Goal: Find specific page/section: Find specific page/section

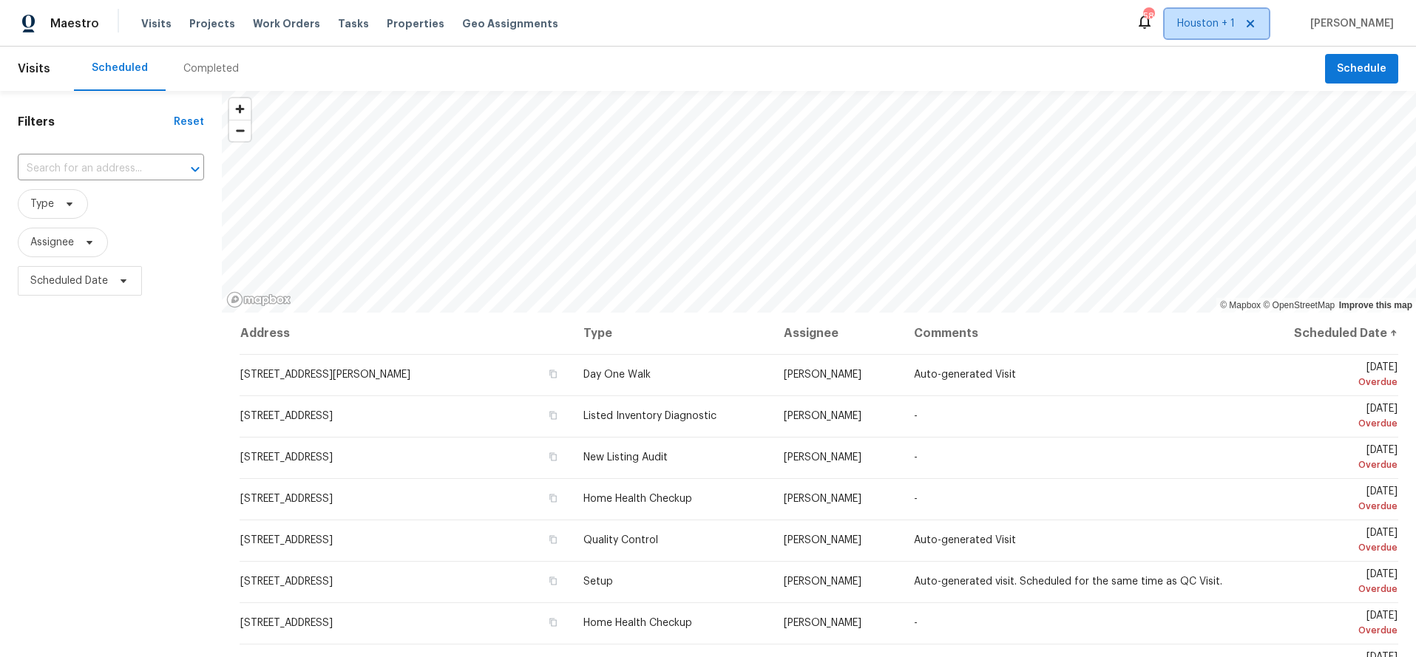
click at [1234, 22] on span "Houston + 1" at bounding box center [1206, 23] width 58 height 15
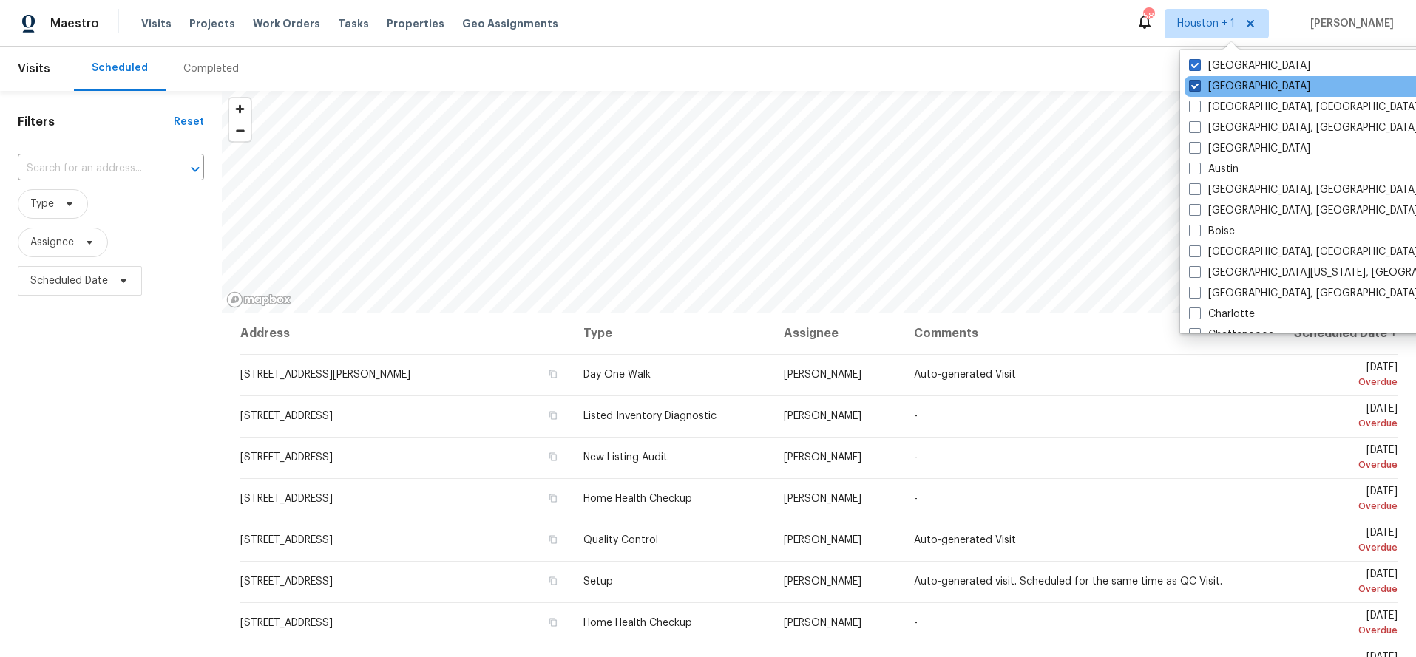
click at [1212, 84] on label "Dallas" at bounding box center [1249, 86] width 121 height 15
click at [1198, 84] on input "Dallas" at bounding box center [1194, 84] width 10 height 10
checkbox input "false"
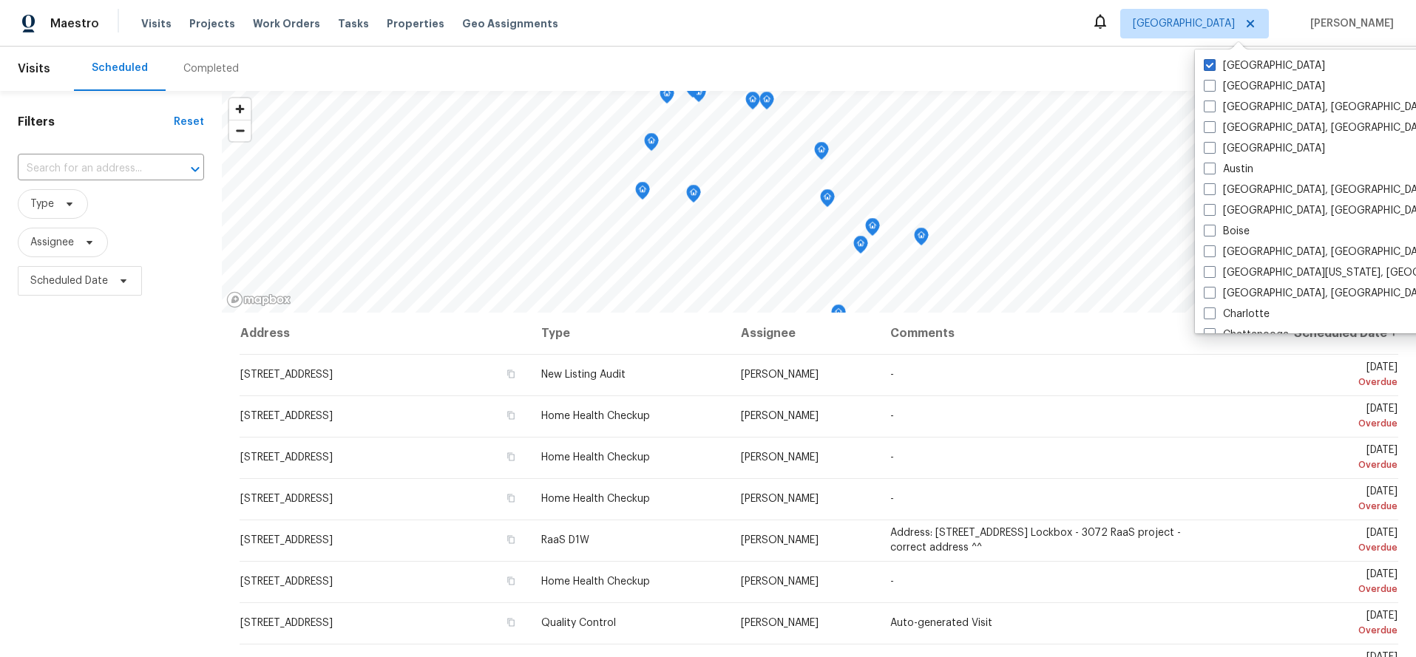
click at [1014, 28] on div "Maestro Visits Projects Work Orders Tasks Properties Geo Assignments Houston An…" at bounding box center [708, 23] width 1416 height 47
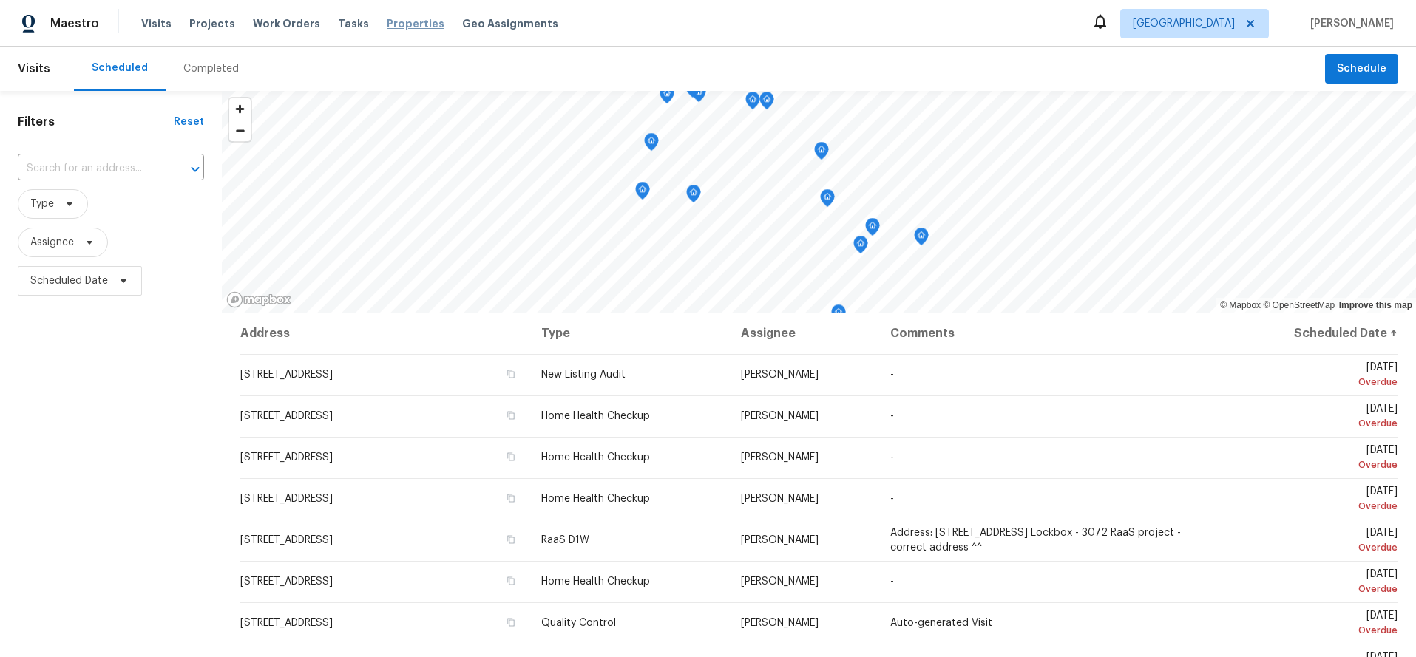
click at [397, 25] on span "Properties" at bounding box center [416, 23] width 58 height 15
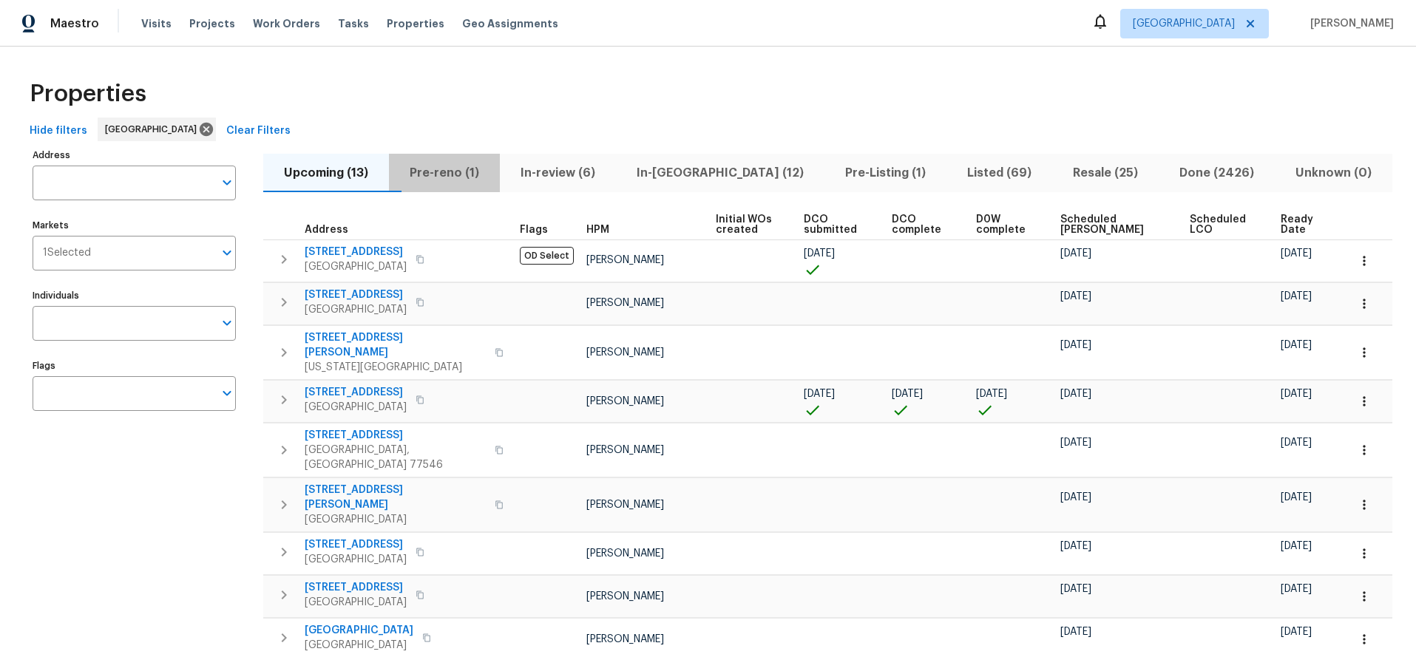
click at [487, 171] on span "Pre-reno (1)" at bounding box center [444, 173] width 93 height 21
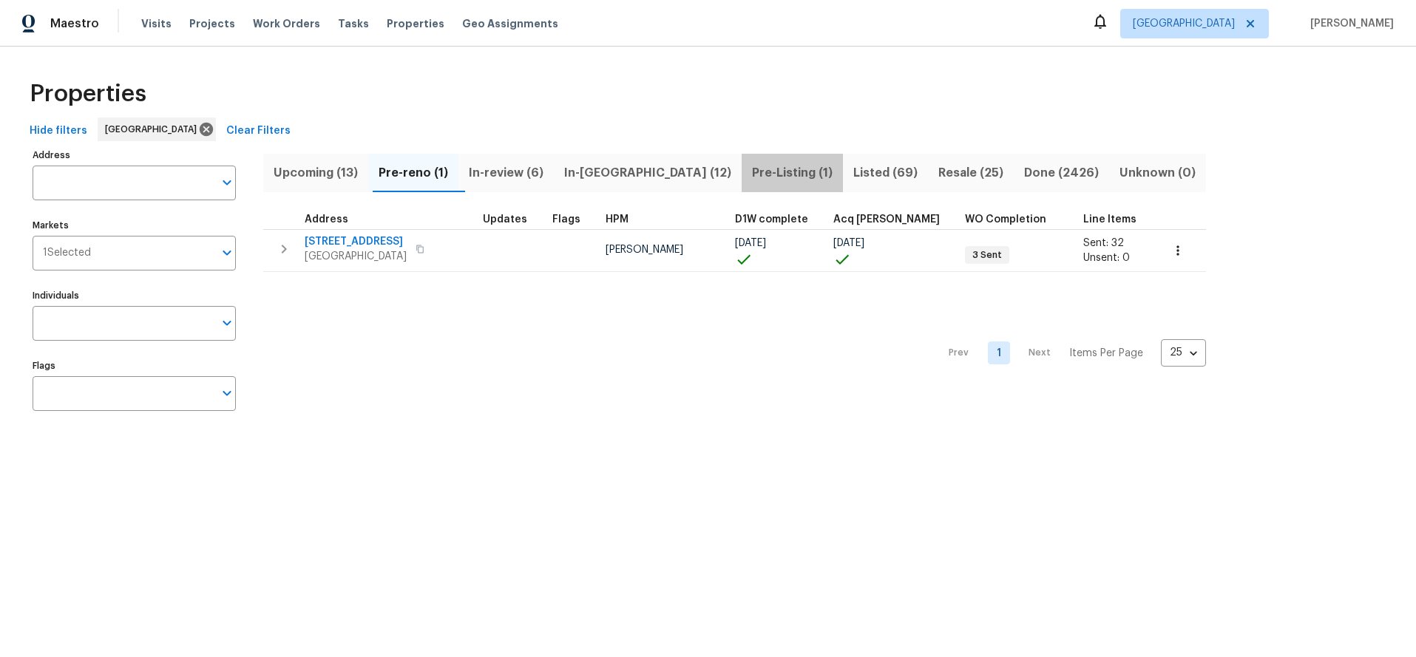
click at [750, 169] on span "Pre-Listing (1)" at bounding box center [792, 173] width 84 height 21
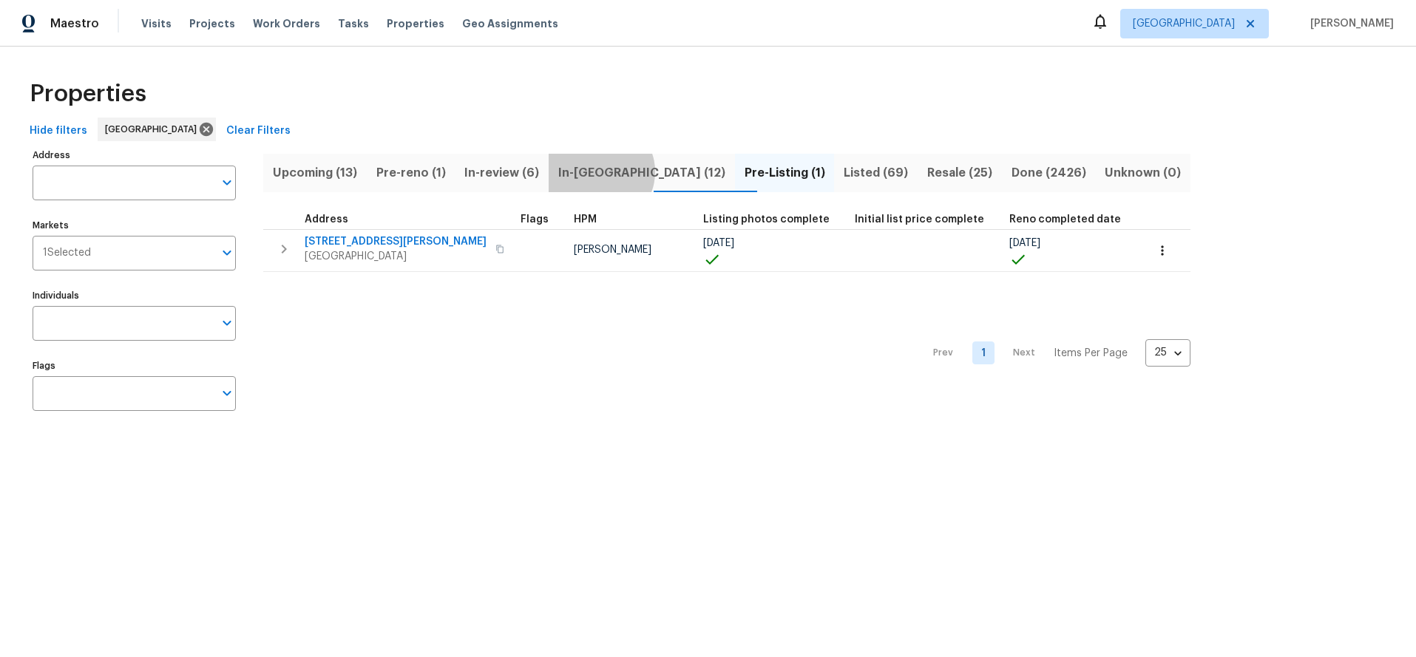
click at [614, 171] on span "In-reno (12)" at bounding box center [641, 173] width 169 height 21
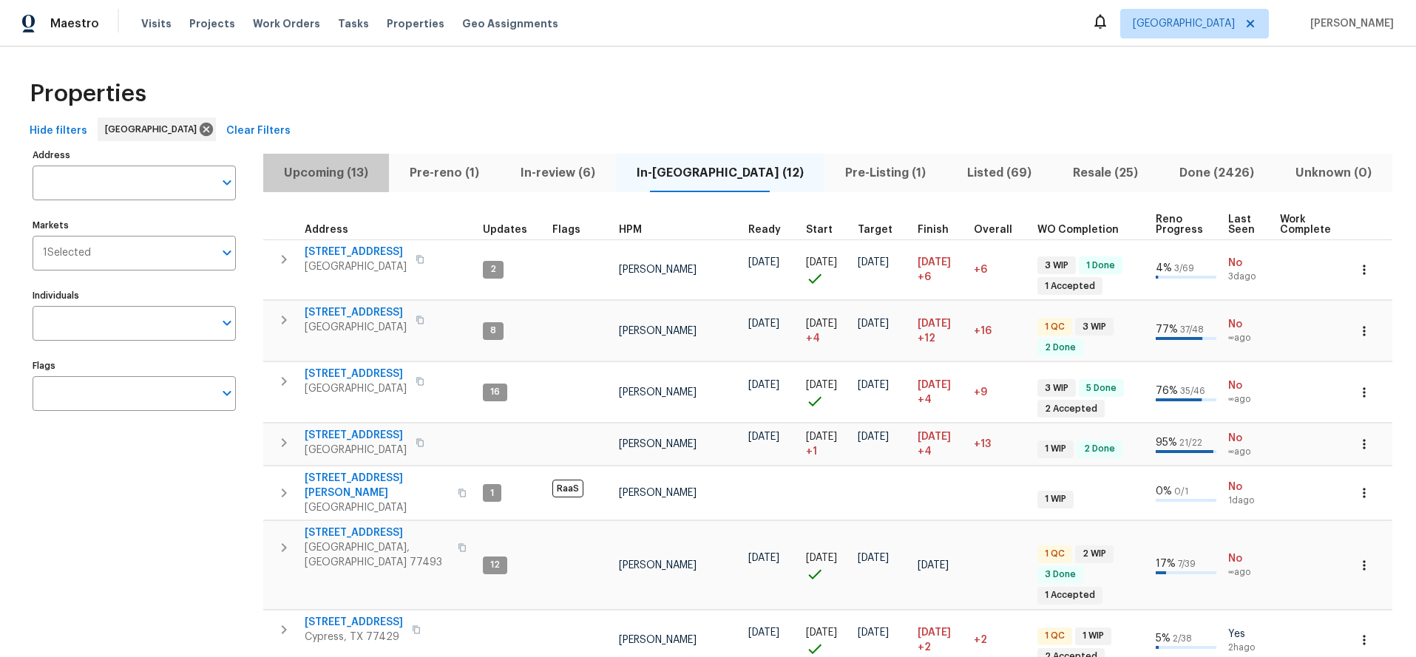
click at [356, 174] on span "Upcoming (13)" at bounding box center [326, 173] width 108 height 21
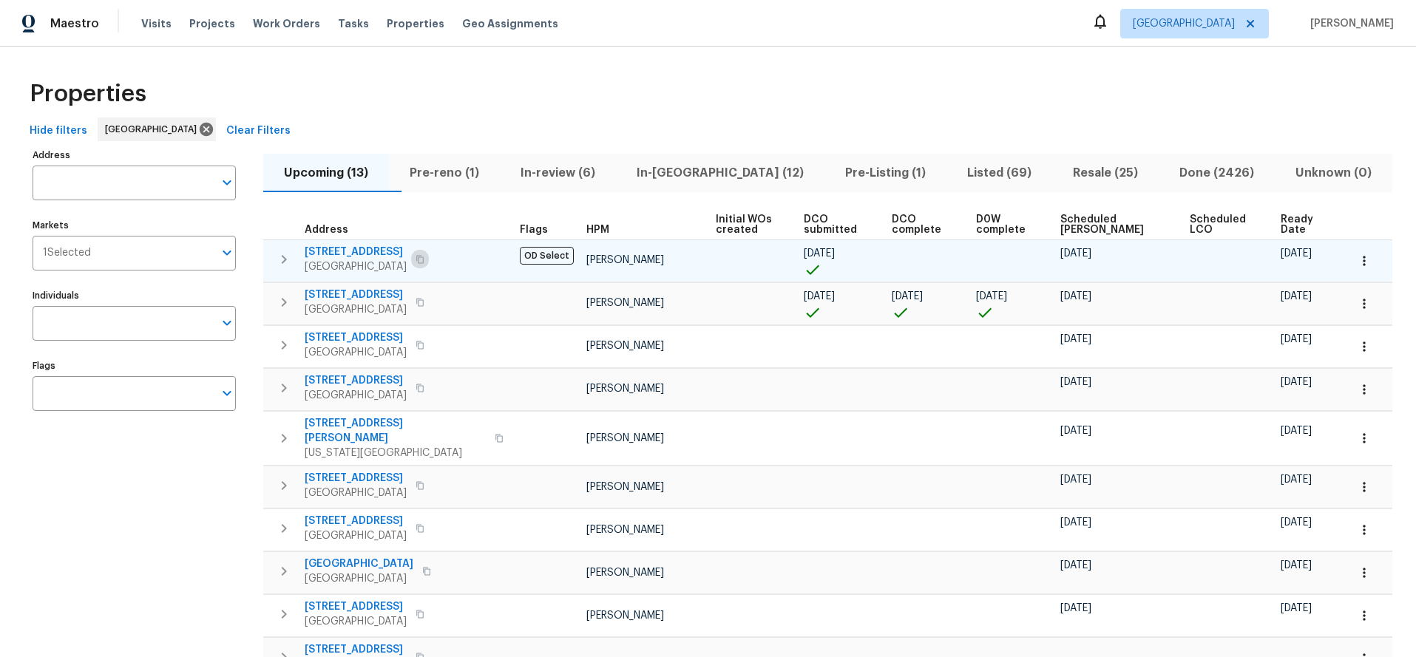
click at [424, 261] on icon "button" at bounding box center [419, 259] width 9 height 9
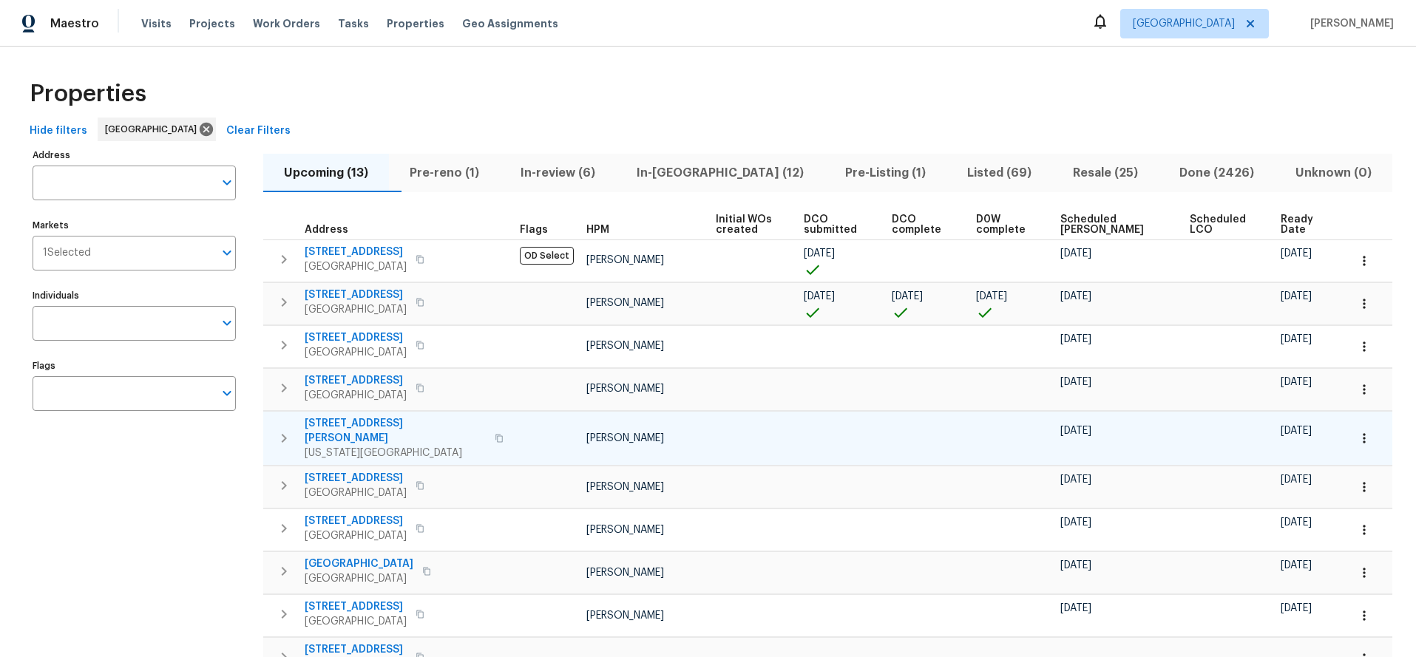
click at [495, 434] on icon "button" at bounding box center [499, 438] width 9 height 9
